Goal: Task Accomplishment & Management: Manage account settings

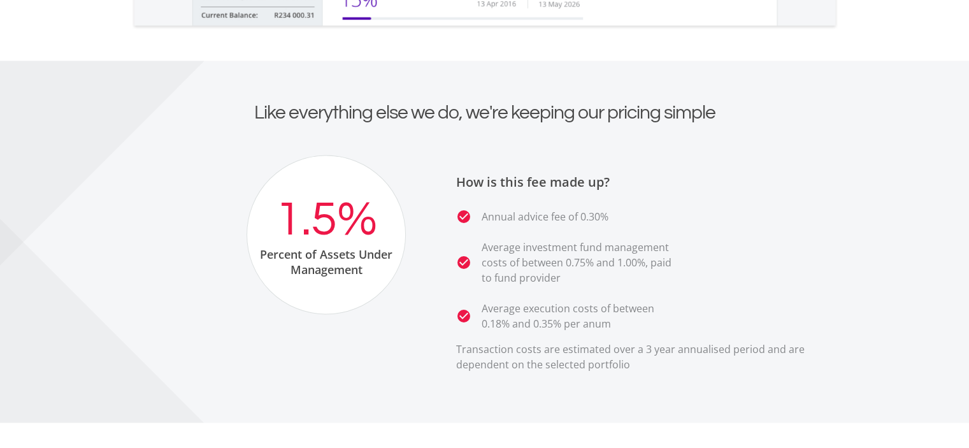
scroll to position [2294, 0]
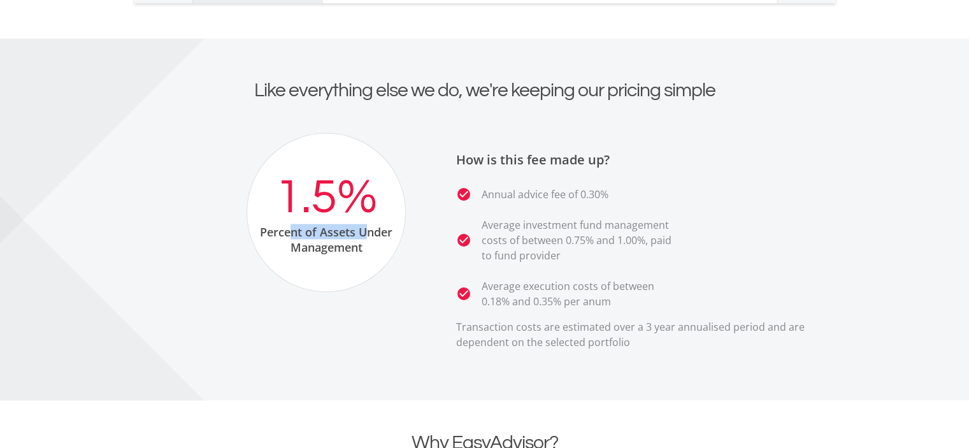
drag, startPoint x: 291, startPoint y: 233, endPoint x: 369, endPoint y: 231, distance: 78.4
click at [368, 231] on div "Percent of Assets Under Management" at bounding box center [326, 239] width 158 height 31
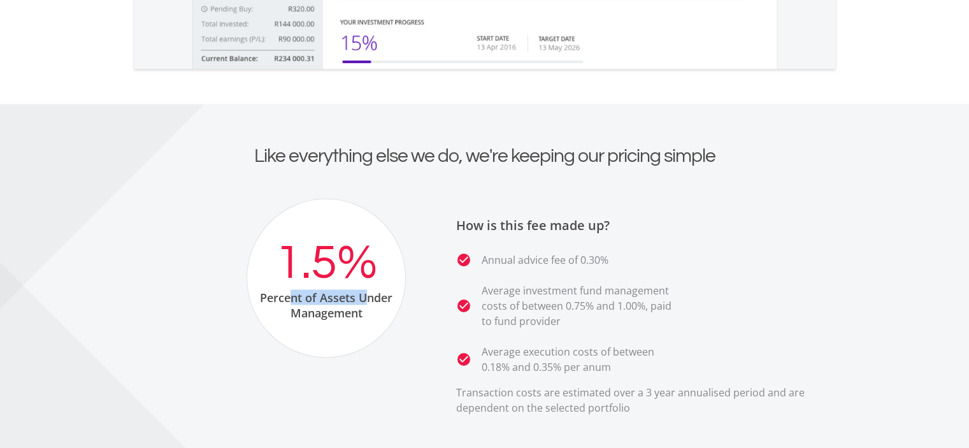
scroll to position [2231, 0]
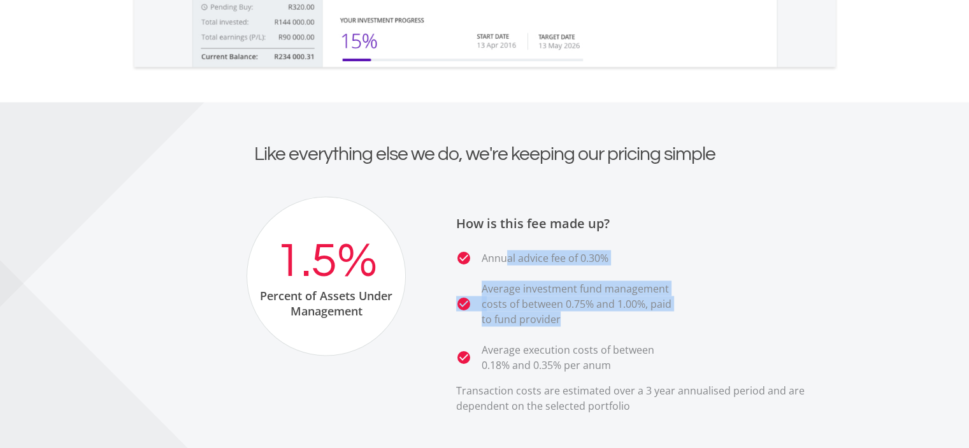
drag, startPoint x: 504, startPoint y: 255, endPoint x: 663, endPoint y: 313, distance: 170.2
click at [663, 313] on ul "check_circle Annual advice fee of 0.30% check_circle Average investment fund ma…" at bounding box center [647, 311] width 382 height 122
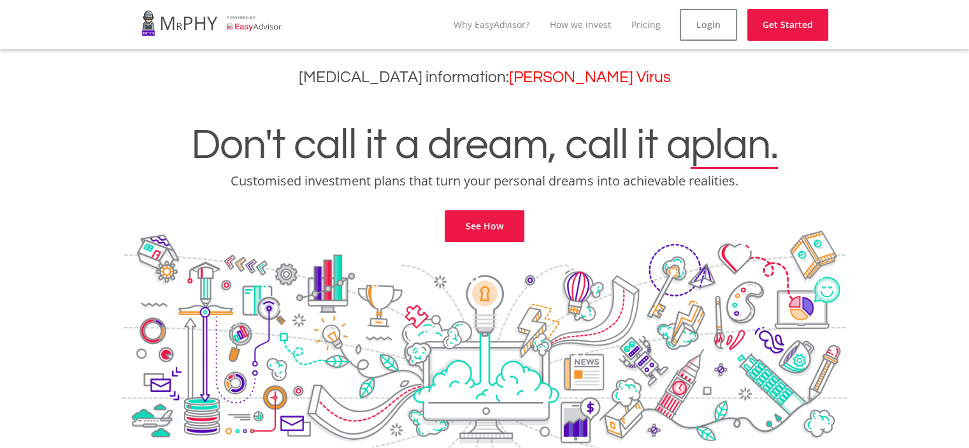
scroll to position [0, 0]
click at [719, 22] on link "Login" at bounding box center [708, 25] width 57 height 32
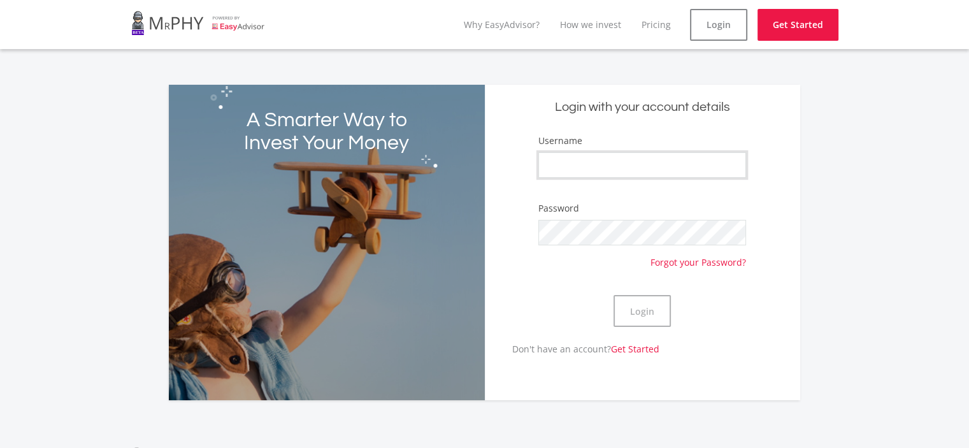
click at [604, 172] on input "Username" at bounding box center [643, 164] width 208 height 25
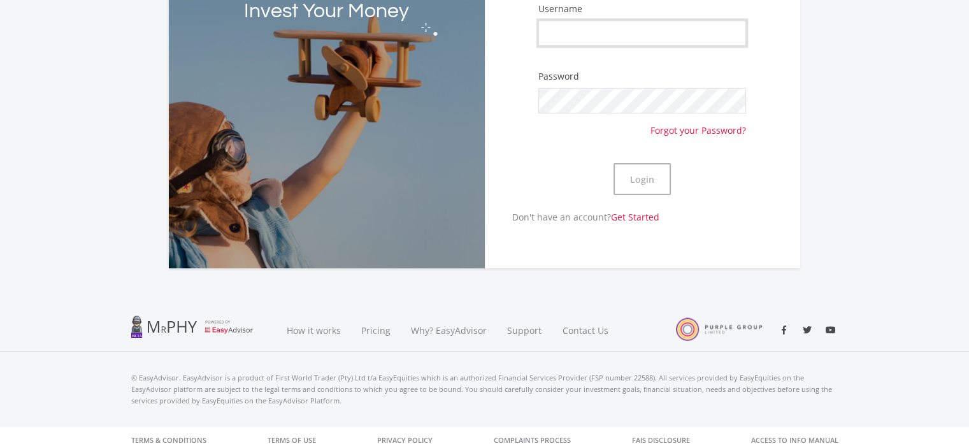
scroll to position [138, 0]
